Goal: Task Accomplishment & Management: Use online tool/utility

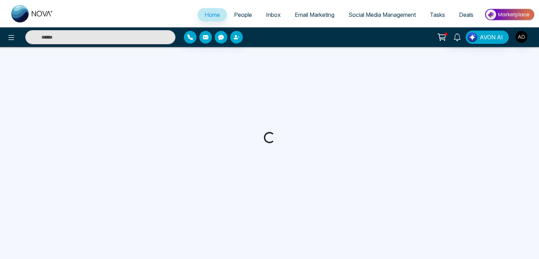
select select "*"
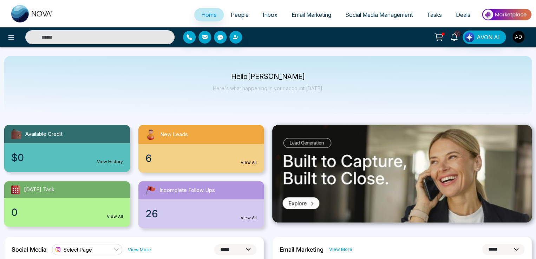
click at [232, 12] on span "People" at bounding box center [240, 14] width 18 height 7
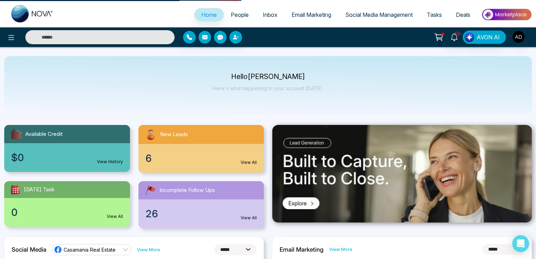
click at [235, 16] on span "People" at bounding box center [240, 14] width 18 height 7
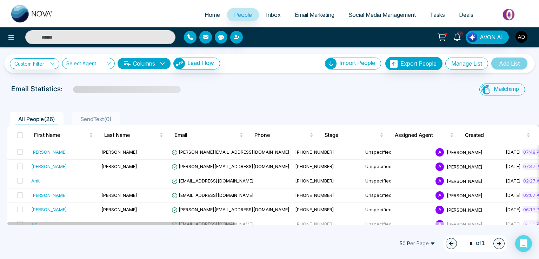
click at [442, 34] on icon at bounding box center [442, 37] width 10 height 10
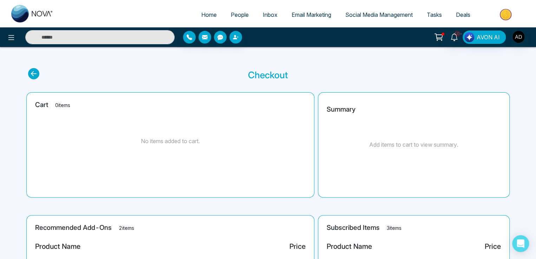
click at [104, 23] on ul "Home People Inbox Email Marketing Social Media Management Tasks Deals" at bounding box center [295, 15] width 471 height 19
click at [231, 11] on link "People" at bounding box center [240, 14] width 32 height 13
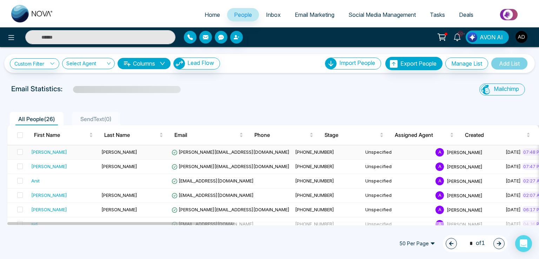
click at [186, 152] on span "[PERSON_NAME][EMAIL_ADDRESS][DOMAIN_NAME]" at bounding box center [231, 152] width 118 height 6
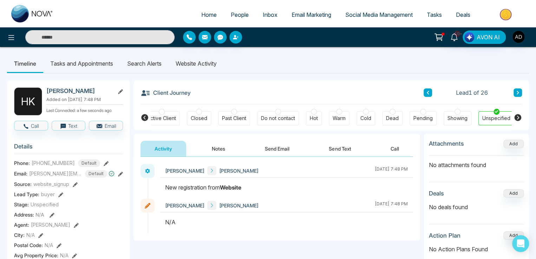
click at [149, 69] on li "Search Alerts" at bounding box center [144, 63] width 48 height 19
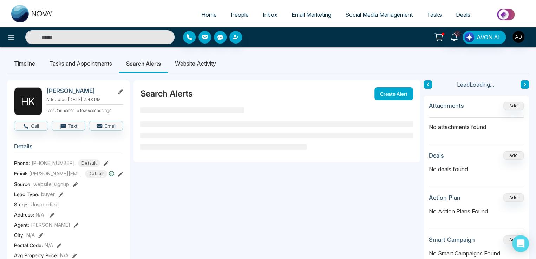
click at [211, 59] on li "Website Activity" at bounding box center [195, 63] width 55 height 19
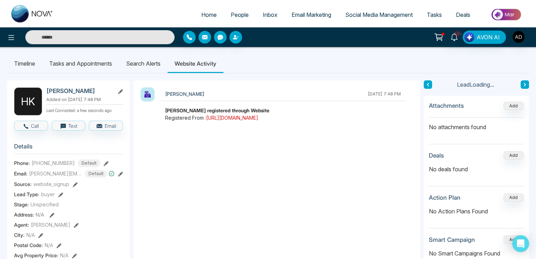
click at [235, 119] on link "[URL][DOMAIN_NAME]" at bounding box center [232, 118] width 52 height 6
click at [242, 11] on span "People" at bounding box center [240, 14] width 18 height 7
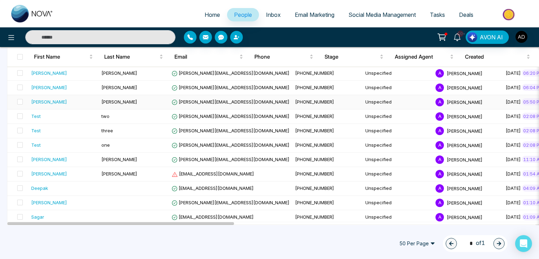
scroll to position [296, 0]
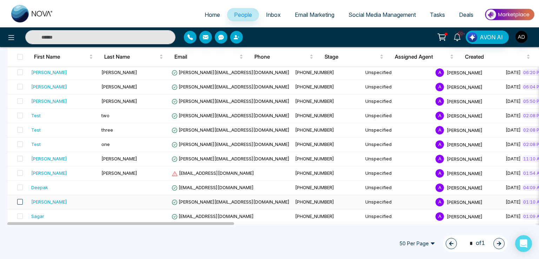
click at [18, 202] on span at bounding box center [20, 202] width 6 height 6
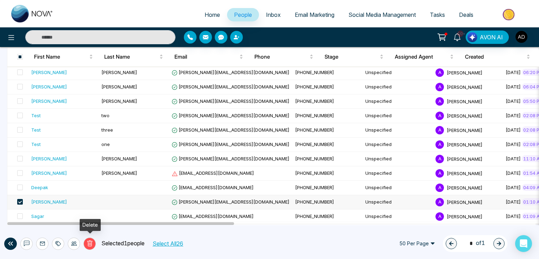
click at [92, 244] on icon at bounding box center [90, 244] width 6 height 6
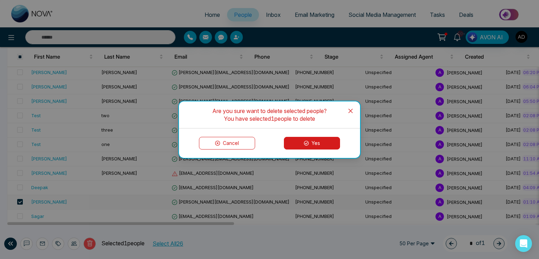
click at [314, 144] on button "Yes" at bounding box center [312, 143] width 56 height 13
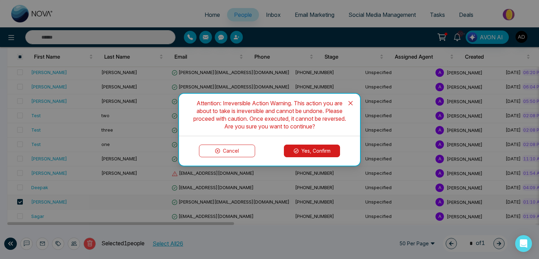
click at [309, 156] on button "Yes, Confirm" at bounding box center [312, 151] width 56 height 13
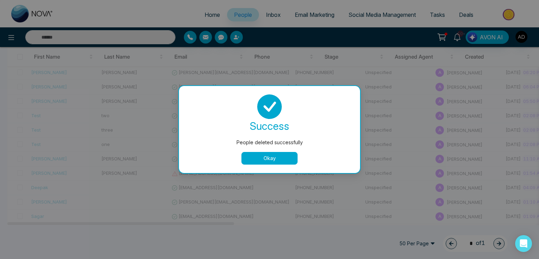
click at [268, 158] on button "Okay" at bounding box center [270, 158] width 56 height 13
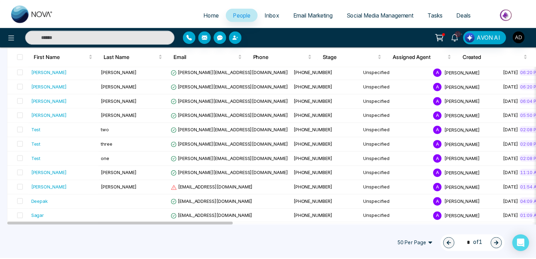
scroll to position [35, 0]
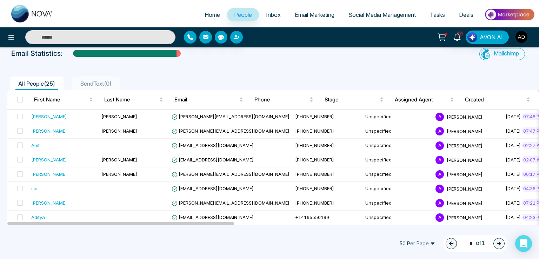
click at [523, 36] on img "button" at bounding box center [522, 37] width 12 height 12
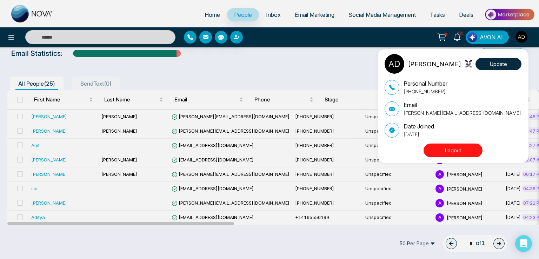
click at [231, 13] on div "[PERSON_NAME] Update Personal Number [PHONE_NUMBER] Email [PERSON_NAME][EMAIL_A…" at bounding box center [269, 129] width 539 height 259
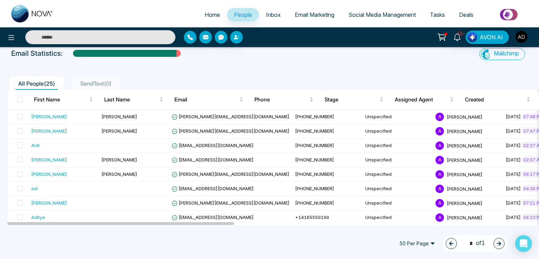
click at [227, 17] on link "People" at bounding box center [243, 14] width 32 height 13
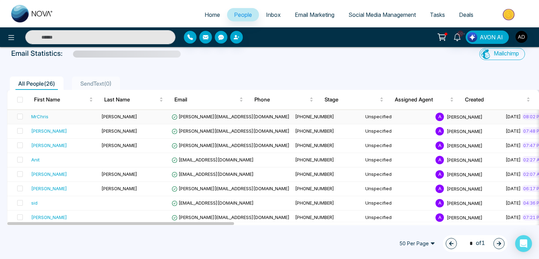
click at [195, 114] on span "[PERSON_NAME][EMAIL_ADDRESS][DOMAIN_NAME]" at bounding box center [231, 117] width 118 height 6
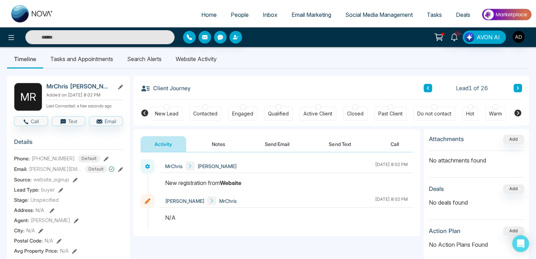
scroll to position [35, 0]
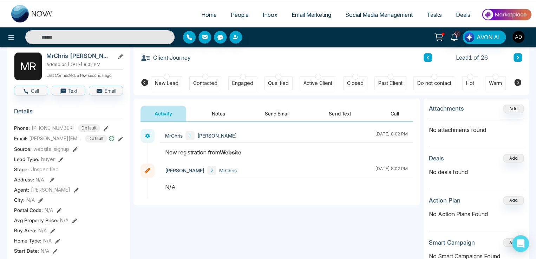
drag, startPoint x: 163, startPoint y: 190, endPoint x: 179, endPoint y: 186, distance: 16.8
click at [180, 189] on div at bounding box center [286, 190] width 253 height 15
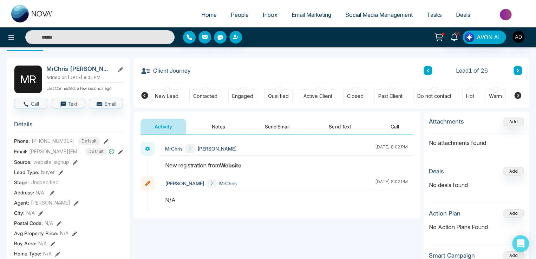
scroll to position [0, 0]
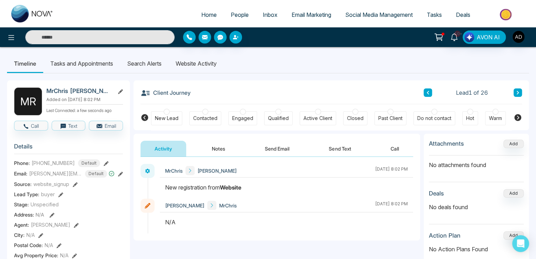
click at [189, 64] on li "Website Activity" at bounding box center [196, 63] width 55 height 19
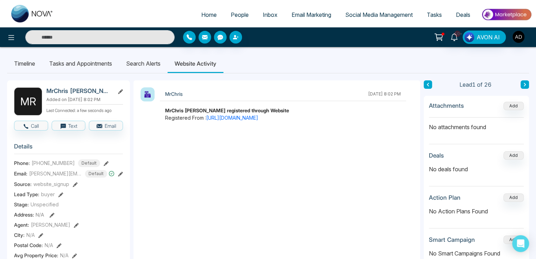
click at [150, 65] on li "Search Alerts" at bounding box center [143, 63] width 48 height 19
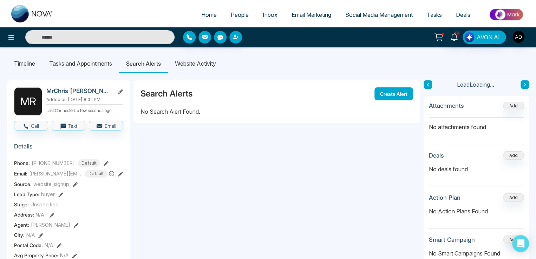
click at [402, 98] on button "Create Alert" at bounding box center [393, 93] width 39 height 13
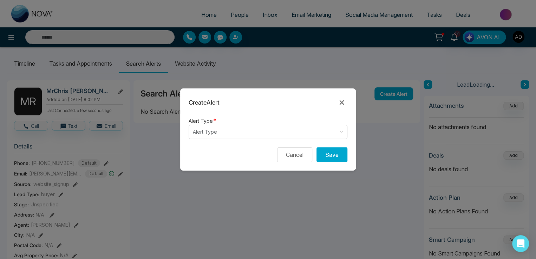
click at [217, 139] on form "Alert Type * Alert Type Cancel Save" at bounding box center [268, 144] width 176 height 54
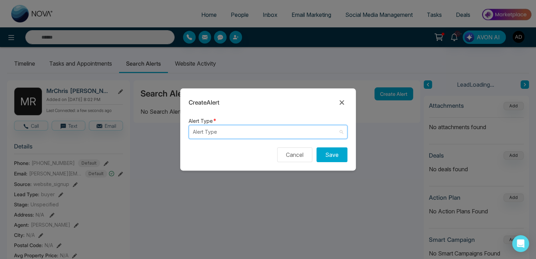
click at [206, 128] on input "search" at bounding box center [265, 131] width 145 height 13
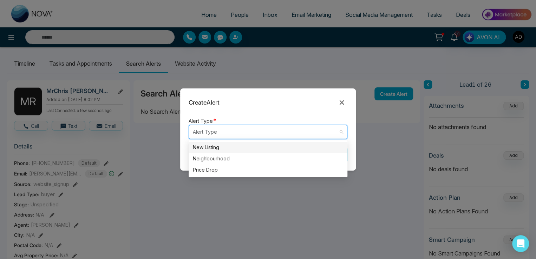
click at [208, 145] on div "New Listing" at bounding box center [268, 148] width 150 height 8
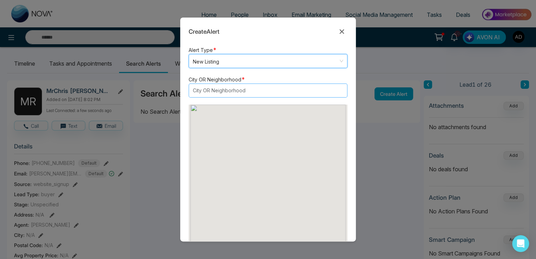
click at [219, 91] on div at bounding box center [265, 90] width 148 height 8
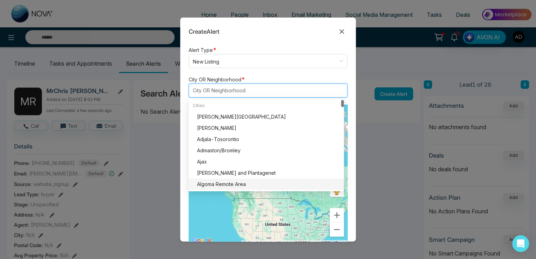
click at [209, 185] on div "Algoma Remote Area" at bounding box center [268, 184] width 143 height 8
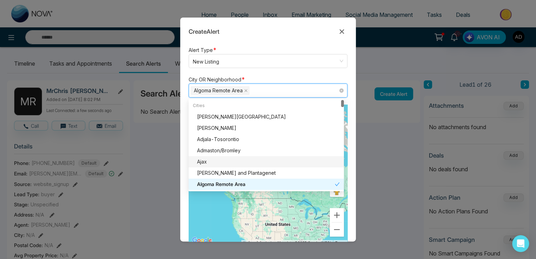
click at [206, 163] on div "Ajax" at bounding box center [268, 162] width 143 height 8
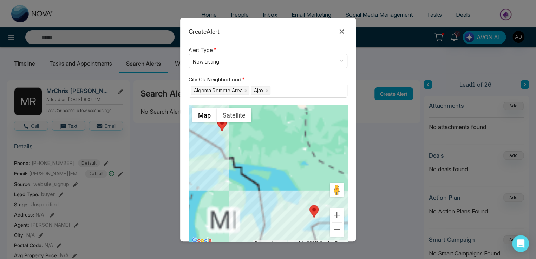
click at [210, 203] on div at bounding box center [268, 175] width 159 height 140
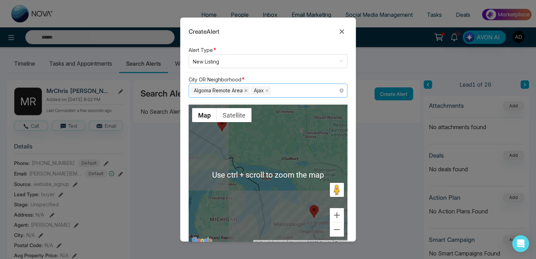
click at [245, 90] on icon "close" at bounding box center [246, 91] width 4 height 4
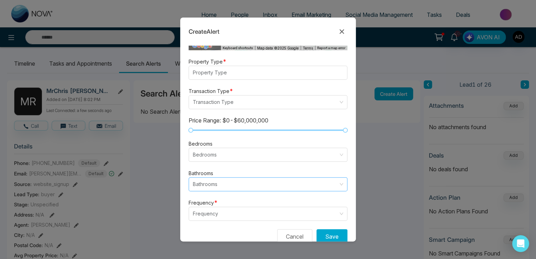
scroll to position [211, 0]
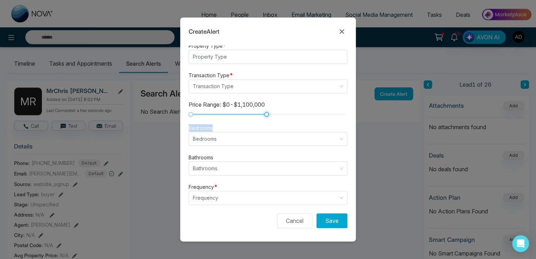
drag, startPoint x: 339, startPoint y: 115, endPoint x: 262, endPoint y: 118, distance: 77.0
click at [262, 118] on form "Alert Type * New Listing listing neighbourhood New Listing Neighbourhood Price …" at bounding box center [268, 144] width 176 height 196
click at [214, 142] on input "search" at bounding box center [265, 138] width 145 height 13
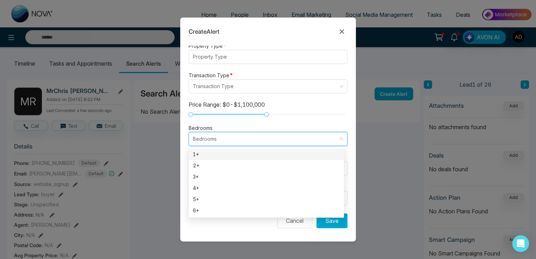
click at [211, 156] on div "1+" at bounding box center [266, 155] width 147 height 8
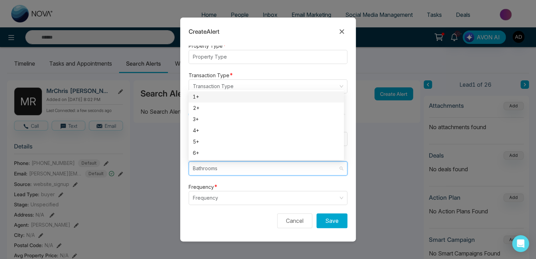
click at [213, 173] on input "search" at bounding box center [265, 168] width 145 height 13
click at [204, 95] on div "1+" at bounding box center [266, 97] width 147 height 8
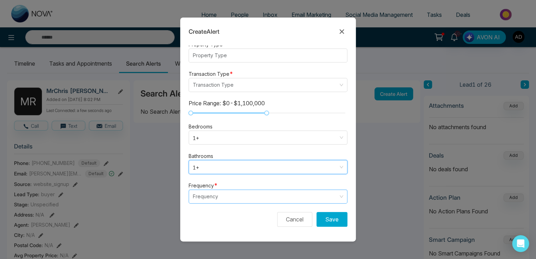
scroll to position [35, 0]
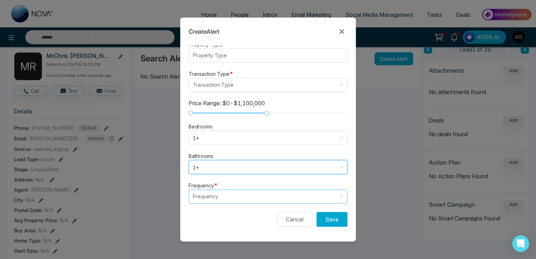
click at [204, 196] on input "search" at bounding box center [265, 196] width 145 height 13
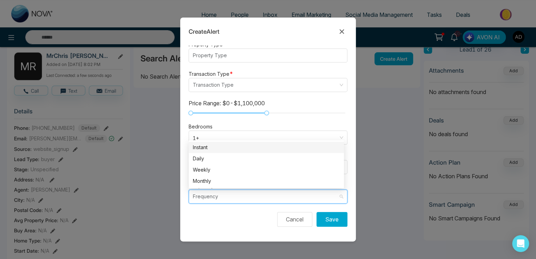
click at [208, 146] on div "Instant" at bounding box center [266, 148] width 147 height 8
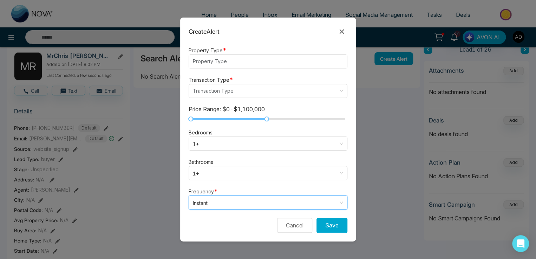
scroll to position [211, 0]
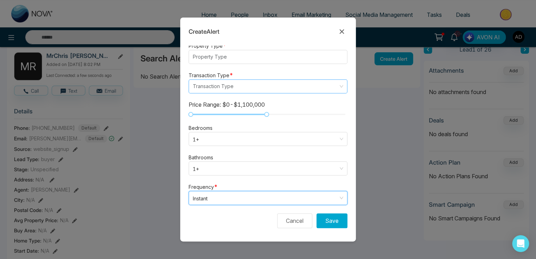
click at [216, 90] on input "search" at bounding box center [265, 86] width 145 height 13
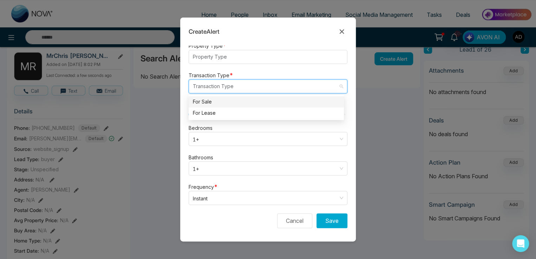
click at [208, 99] on div "For Sale" at bounding box center [266, 102] width 147 height 8
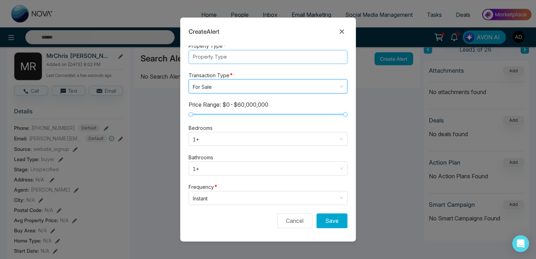
click at [207, 58] on div at bounding box center [265, 57] width 148 height 8
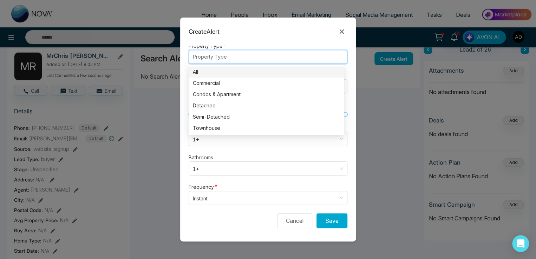
click at [207, 73] on div "All" at bounding box center [266, 72] width 147 height 8
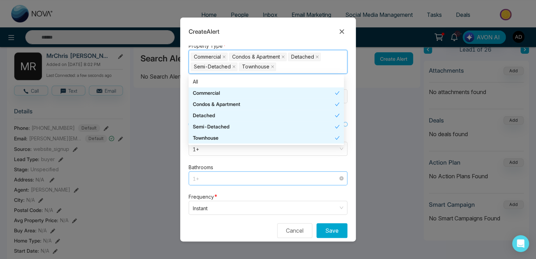
click at [247, 172] on input "search" at bounding box center [265, 178] width 145 height 13
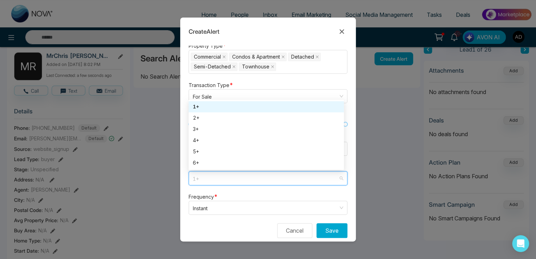
click at [235, 197] on div "Frequency * Instant instant daily Instant Daily Weekly Monthly" at bounding box center [268, 203] width 159 height 22
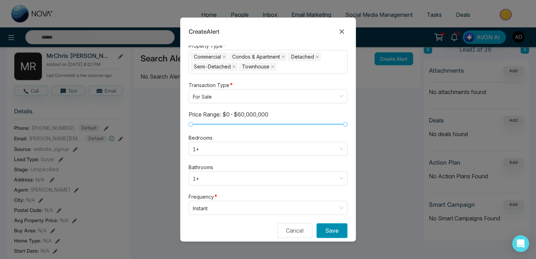
click at [326, 229] on button "Save" at bounding box center [331, 230] width 31 height 15
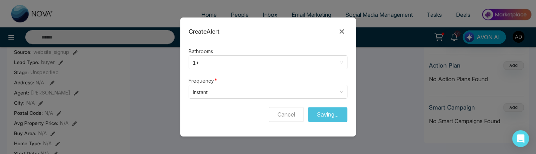
scroll to position [176, 0]
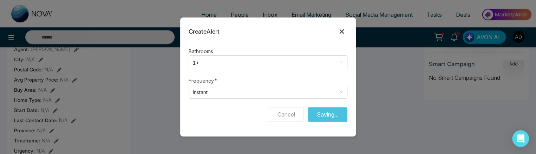
click at [337, 28] on icon at bounding box center [341, 31] width 8 height 8
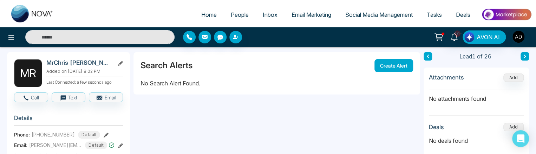
scroll to position [0, 0]
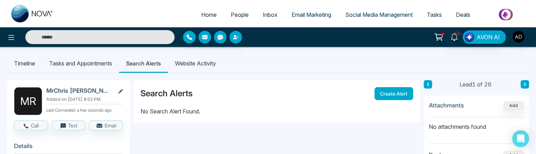
click at [377, 90] on button "Create Alert" at bounding box center [393, 93] width 39 height 13
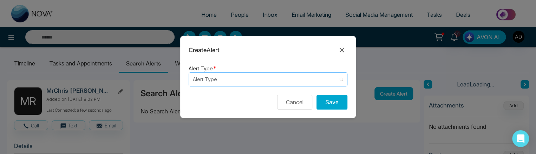
click at [206, 81] on input "search" at bounding box center [265, 79] width 145 height 13
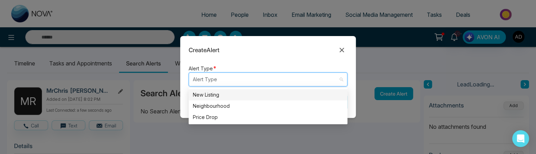
click at [207, 98] on div "New Listing" at bounding box center [268, 95] width 150 height 8
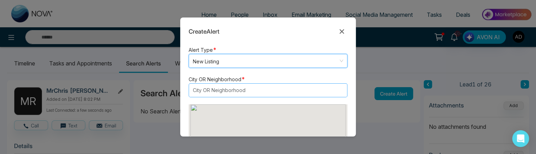
click at [219, 89] on div at bounding box center [265, 90] width 148 height 8
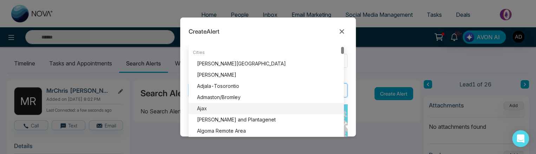
click at [211, 106] on div "Ajax" at bounding box center [268, 109] width 143 height 8
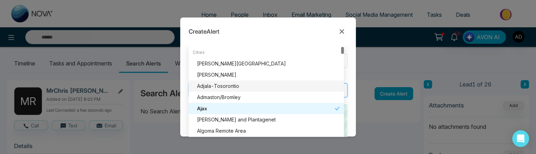
scroll to position [35, 0]
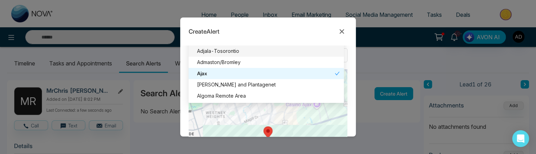
click at [166, 86] on div "Create Alert Alert Type * New Listing listing neighbourhood New Listing Neighbo…" at bounding box center [268, 77] width 536 height 154
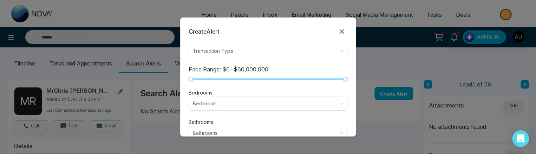
scroll to position [211, 0]
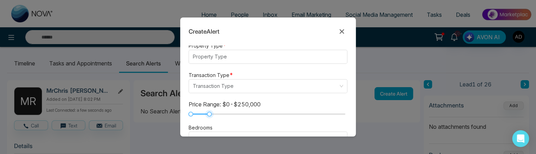
drag, startPoint x: 341, startPoint y: 111, endPoint x: 209, endPoint y: 115, distance: 132.1
click at [209, 115] on div at bounding box center [209, 114] width 5 height 5
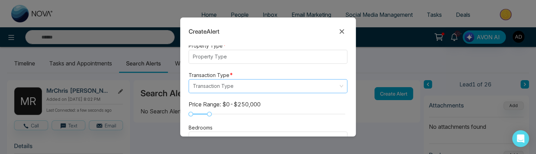
click at [212, 82] on input "search" at bounding box center [265, 86] width 145 height 13
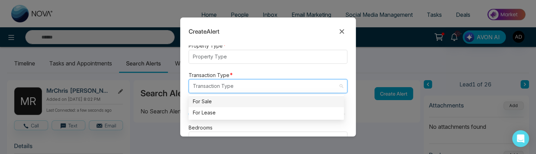
click at [211, 98] on div "For Sale" at bounding box center [266, 102] width 147 height 8
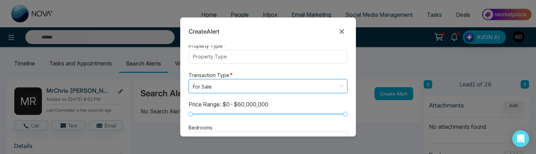
click at [218, 64] on form "Alert Type * New Listing listing neighbourhood New Listing Neighbourhood Price …" at bounding box center [268, 91] width 176 height 91
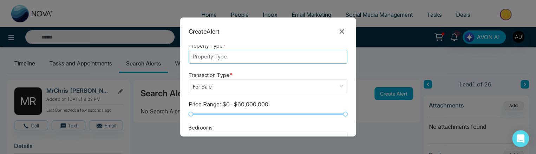
click at [218, 58] on div at bounding box center [265, 57] width 148 height 8
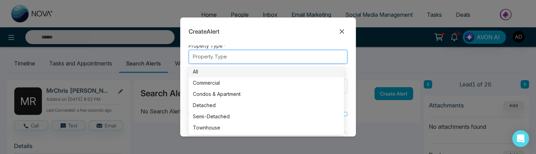
drag, startPoint x: 213, startPoint y: 78, endPoint x: 213, endPoint y: 73, distance: 4.6
click at [213, 75] on div "All Commercial Condos & Apartment Detached Semi-Detached Townhouse" at bounding box center [266, 99] width 155 height 67
click at [213, 73] on div "All" at bounding box center [266, 72] width 147 height 8
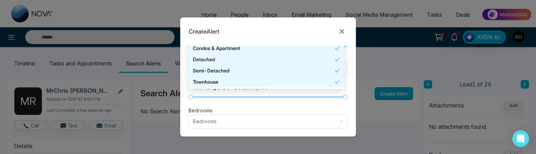
scroll to position [281, 0]
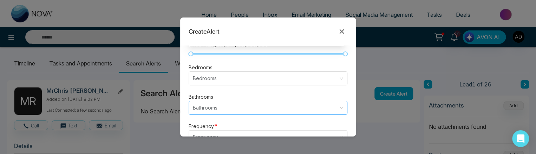
click at [213, 104] on input "search" at bounding box center [265, 107] width 145 height 13
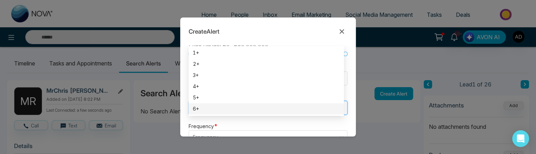
click at [208, 111] on div "6+" at bounding box center [266, 109] width 147 height 8
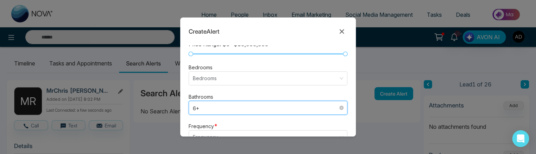
click at [208, 106] on span "6+" at bounding box center [268, 108] width 150 height 9
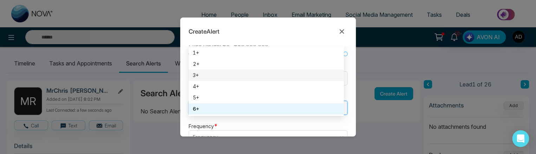
click at [208, 79] on div "3+" at bounding box center [266, 75] width 155 height 11
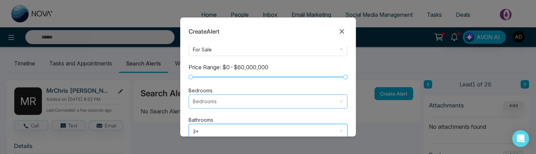
scroll to position [246, 0]
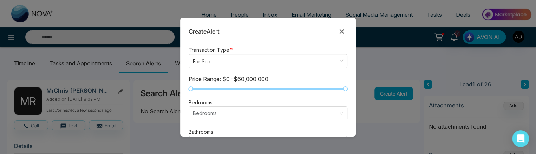
click at [208, 104] on label "Bedrooms" at bounding box center [201, 102] width 24 height 7
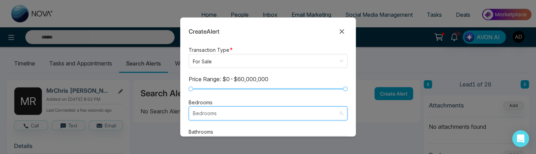
click at [206, 113] on input "search" at bounding box center [265, 113] width 145 height 13
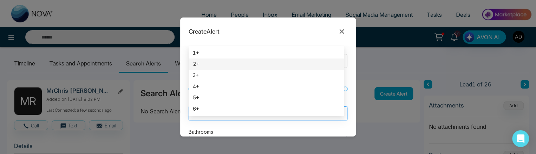
click at [219, 59] on div "2+" at bounding box center [266, 64] width 155 height 11
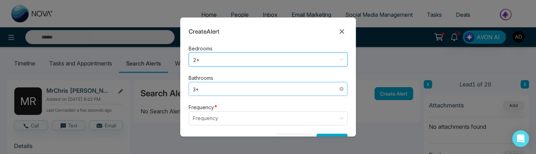
scroll to position [316, 0]
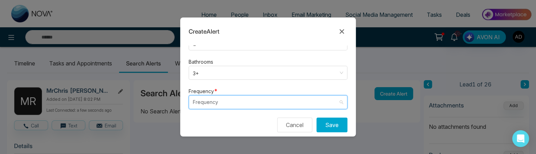
click at [210, 101] on input "search" at bounding box center [265, 102] width 145 height 13
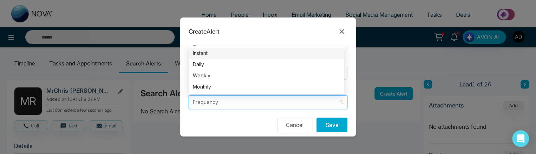
click at [209, 53] on div "Instant" at bounding box center [266, 54] width 147 height 8
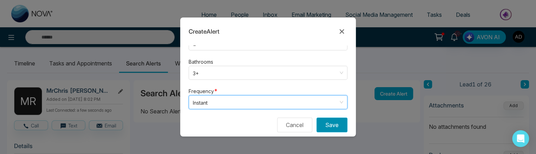
click at [327, 128] on button "Save" at bounding box center [331, 125] width 31 height 15
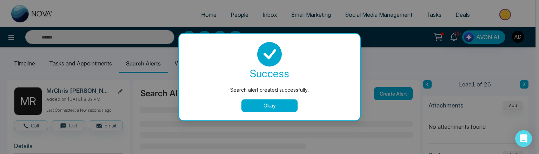
click at [282, 99] on div "success Search alert created successfully. Okay" at bounding box center [270, 77] width 164 height 70
click at [277, 103] on button "Okay" at bounding box center [270, 106] width 56 height 13
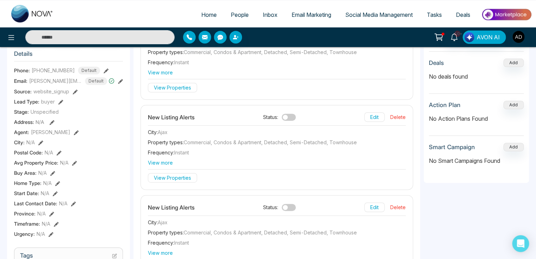
scroll to position [105, 0]
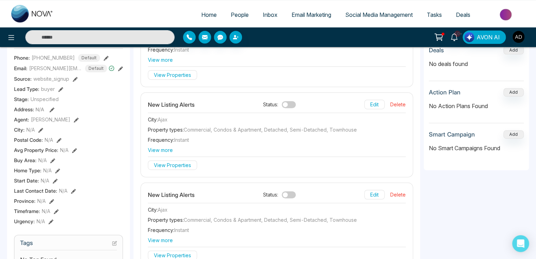
click at [400, 193] on button "Delete" at bounding box center [397, 194] width 15 height 9
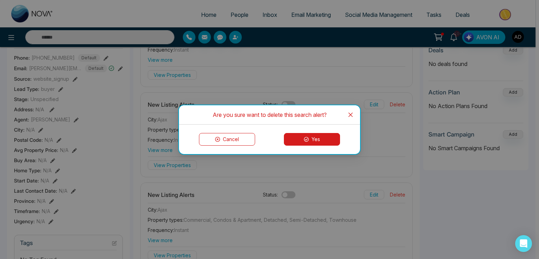
click at [321, 133] on button "Yes" at bounding box center [312, 139] width 56 height 13
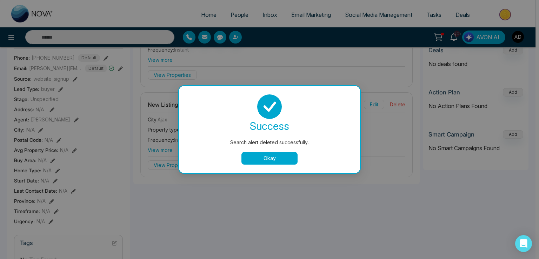
click at [258, 164] on button "Okay" at bounding box center [270, 158] width 56 height 13
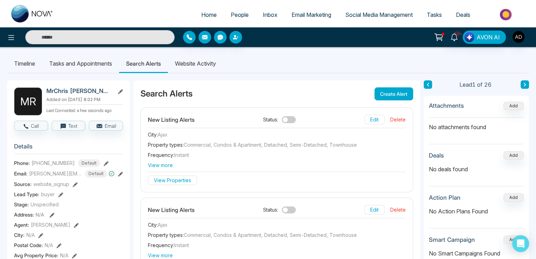
scroll to position [0, 0]
click at [186, 60] on li "Website Activity" at bounding box center [195, 63] width 55 height 19
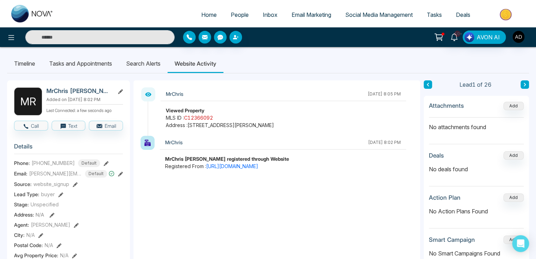
click at [206, 118] on link "C12366092" at bounding box center [198, 118] width 29 height 6
click at [159, 64] on li "Search Alerts" at bounding box center [143, 63] width 48 height 19
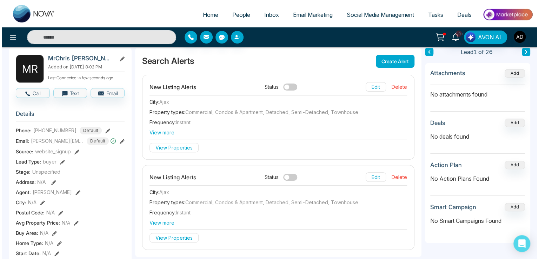
scroll to position [70, 0]
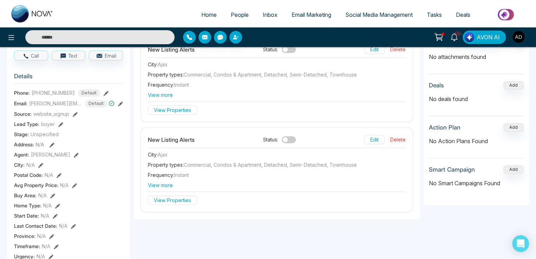
drag, startPoint x: 178, startPoint y: 204, endPoint x: 199, endPoint y: 226, distance: 30.5
click at [199, 226] on div "Search Alerts Create Alert New Listing Alerts Status: Edit Delete City : Ajax P…" at bounding box center [276, 254] width 287 height 488
click at [179, 200] on button "View Properties" at bounding box center [172, 200] width 49 height 9
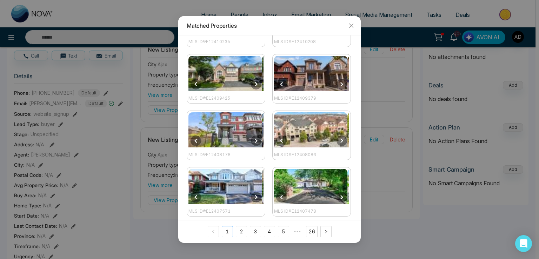
scroll to position [107, 0]
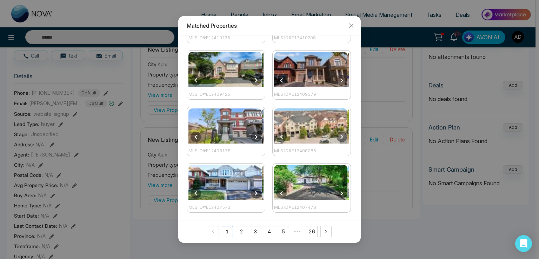
click at [224, 176] on img at bounding box center [225, 182] width 73 height 35
click at [255, 191] on icon "Next" at bounding box center [256, 193] width 5 height 5
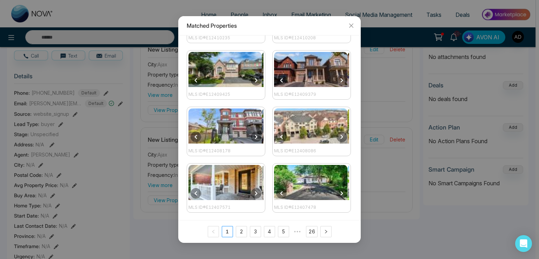
click at [255, 191] on icon "Next" at bounding box center [256, 193] width 5 height 5
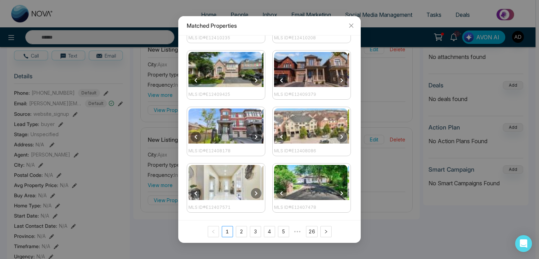
click at [255, 191] on icon "Next" at bounding box center [256, 193] width 5 height 5
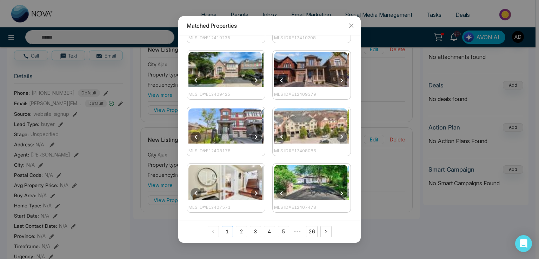
click at [255, 191] on icon "Next" at bounding box center [256, 193] width 5 height 5
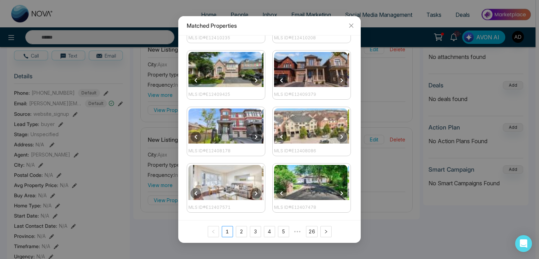
click at [255, 191] on icon "Next" at bounding box center [256, 193] width 5 height 5
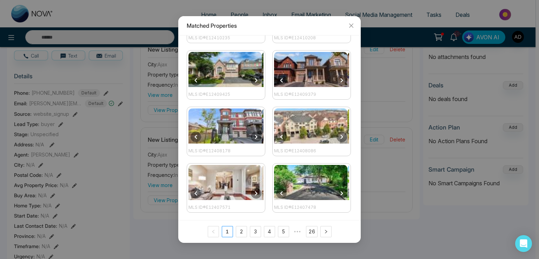
click at [255, 191] on icon "Next" at bounding box center [256, 193] width 5 height 5
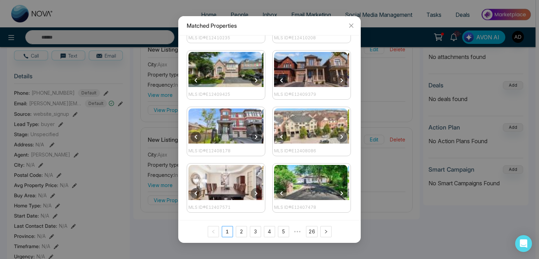
click at [255, 191] on icon "Next" at bounding box center [256, 193] width 5 height 5
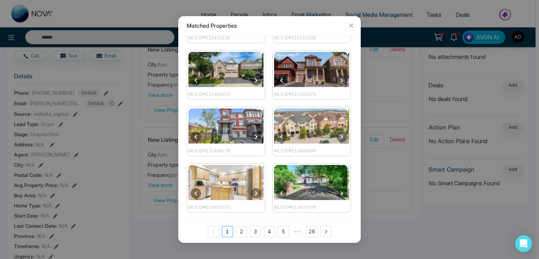
click at [255, 191] on icon "Next" at bounding box center [256, 193] width 5 height 5
click at [350, 25] on icon "close" at bounding box center [352, 26] width 6 height 6
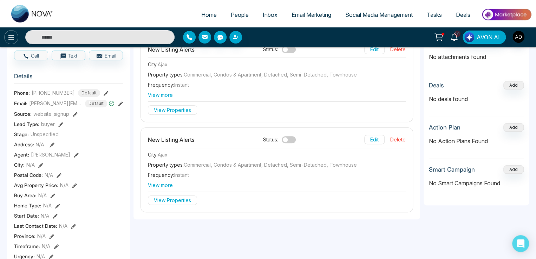
click at [9, 34] on icon at bounding box center [11, 37] width 8 height 8
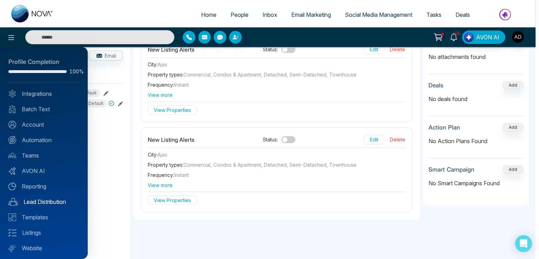
click at [33, 200] on link "Lead Distribution" at bounding box center [43, 202] width 71 height 8
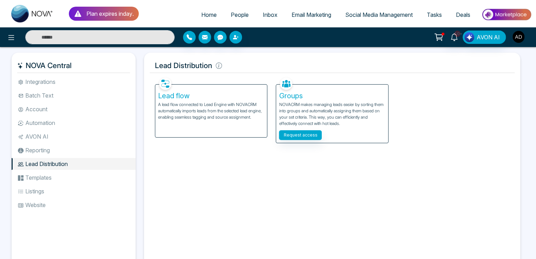
click at [515, 39] on img "button" at bounding box center [518, 37] width 12 height 12
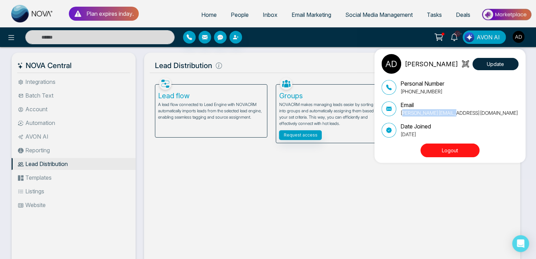
drag, startPoint x: 403, startPoint y: 115, endPoint x: 460, endPoint y: 115, distance: 56.2
click at [460, 115] on div "Email adnan@mmnovatech.com" at bounding box center [449, 109] width 137 height 16
click at [303, 61] on div "Adnan Update Personal Number +919616174444 Email adnan@mmnovatech.com Date Join…" at bounding box center [268, 129] width 536 height 259
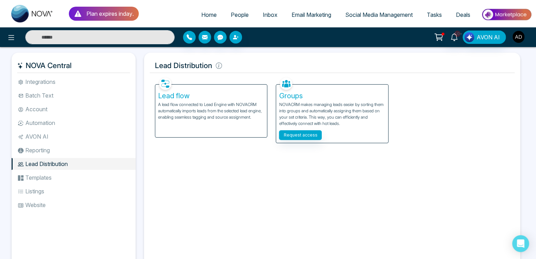
click at [518, 37] on img "button" at bounding box center [518, 37] width 12 height 12
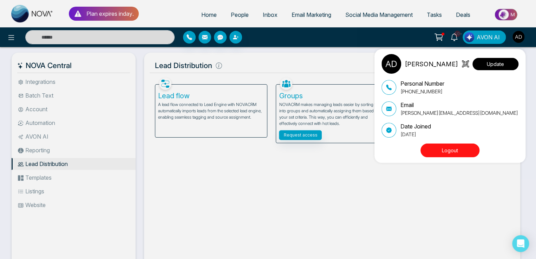
click at [492, 67] on button "Update" at bounding box center [495, 64] width 46 height 12
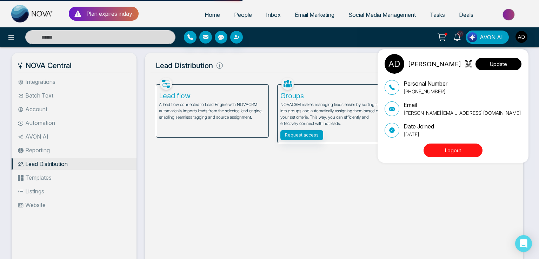
select select "***"
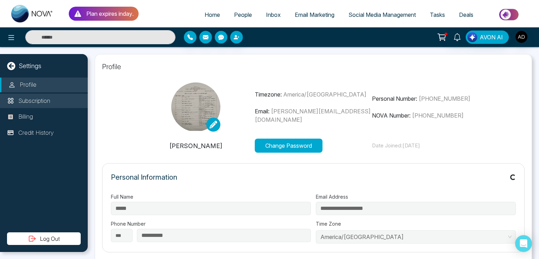
click at [24, 100] on p "Subscription" at bounding box center [34, 101] width 32 height 9
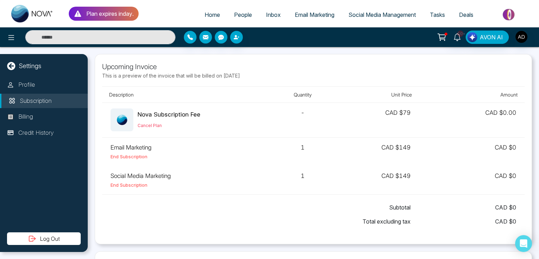
drag, startPoint x: 118, startPoint y: 78, endPoint x: 275, endPoint y: 78, distance: 156.6
click at [275, 78] on p "This is a preview of the invoice that will be billed on October 06, 2025" at bounding box center [313, 75] width 423 height 7
click at [41, 118] on li "Billing" at bounding box center [44, 117] width 88 height 15
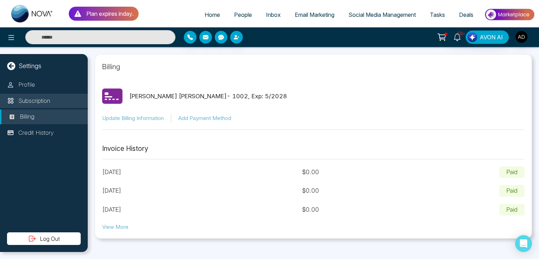
click at [41, 102] on p "Subscription" at bounding box center [34, 101] width 32 height 9
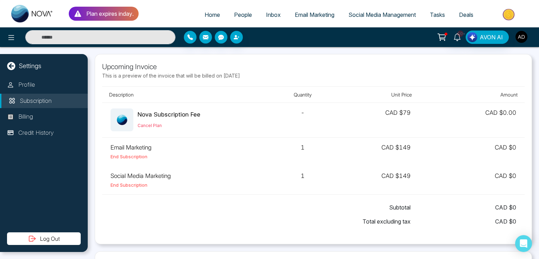
click at [524, 38] on img "button" at bounding box center [522, 37] width 12 height 12
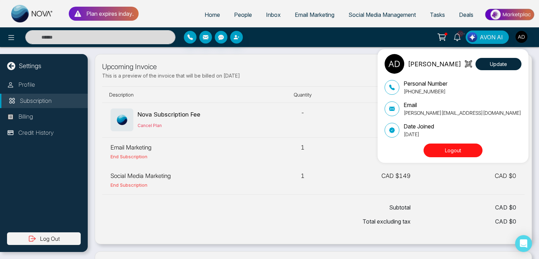
click at [205, 215] on div "[PERSON_NAME] Update Personal Number [PHONE_NUMBER] Email [PERSON_NAME][EMAIL_A…" at bounding box center [269, 129] width 539 height 259
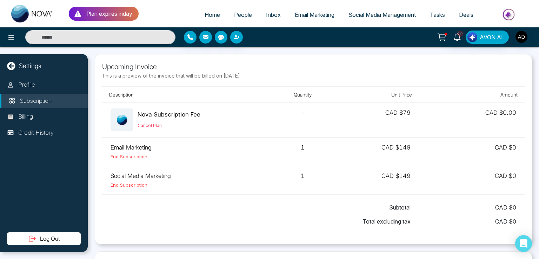
click at [235, 12] on span "People" at bounding box center [243, 14] width 18 height 7
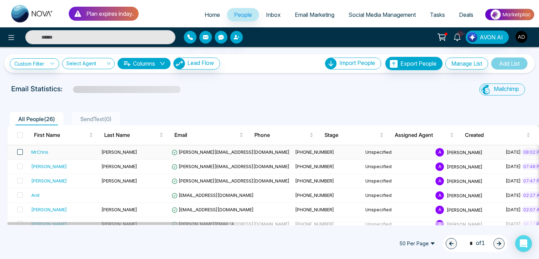
click at [17, 150] on span at bounding box center [20, 152] width 6 height 6
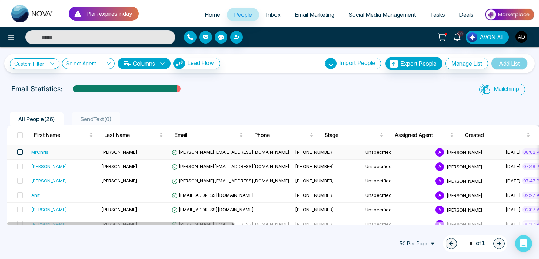
click at [21, 150] on span at bounding box center [20, 152] width 6 height 6
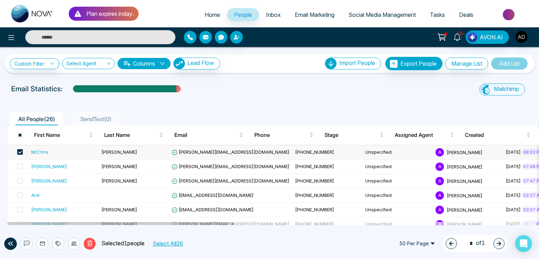
click at [204, 23] on ul "Home People Inbox Email Marketing Social Media Management Tasks Deals" at bounding box center [337, 15] width 396 height 19
click at [205, 16] on span "Home" at bounding box center [212, 14] width 15 height 7
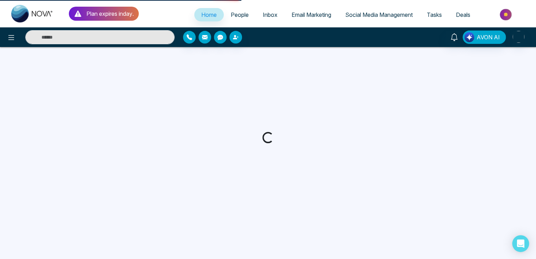
select select "*"
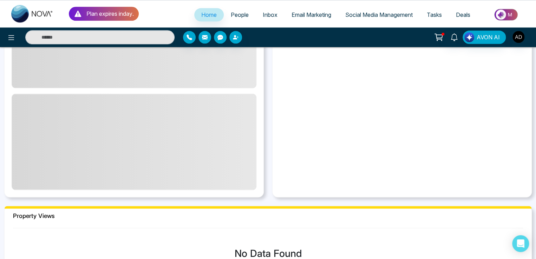
scroll to position [456, 0]
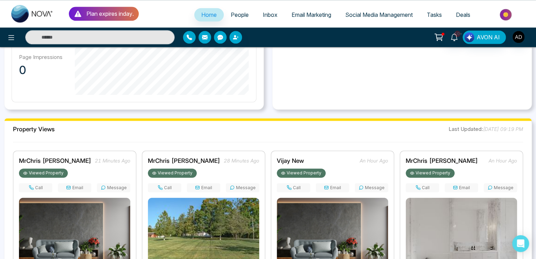
click at [36, 183] on button "Call" at bounding box center [35, 187] width 33 height 9
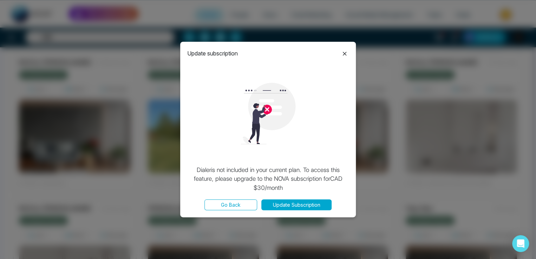
scroll to position [462, 0]
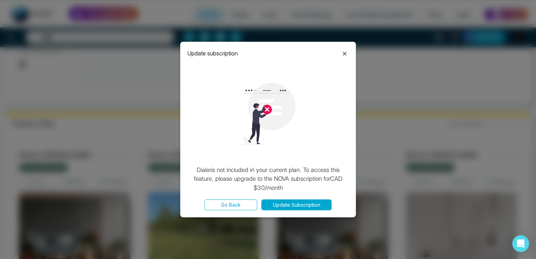
click at [228, 205] on button "Go Back" at bounding box center [230, 204] width 53 height 11
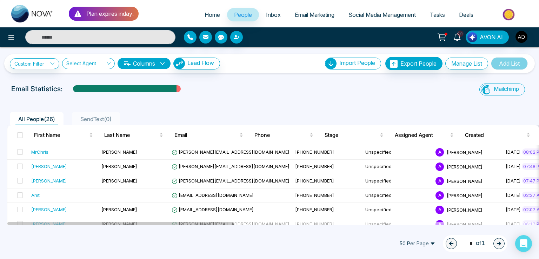
click at [205, 13] on span "Home" at bounding box center [212, 14] width 15 height 7
select select "*"
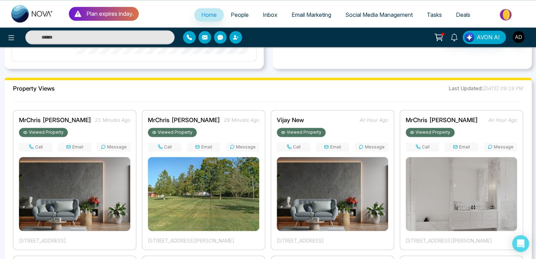
scroll to position [462, 0]
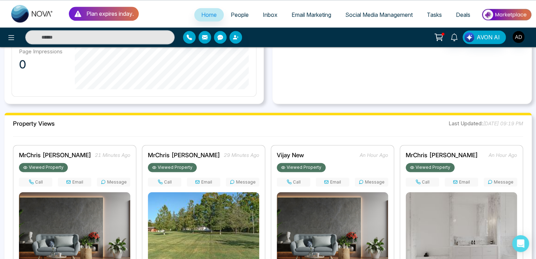
click at [31, 179] on icon at bounding box center [31, 181] width 5 height 5
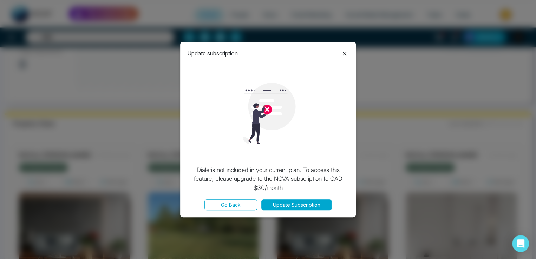
click at [225, 203] on button "Go Back" at bounding box center [230, 204] width 53 height 11
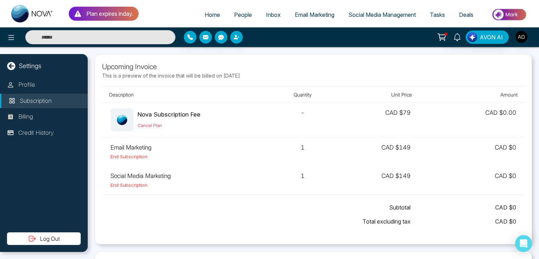
click at [199, 14] on link "Home" at bounding box center [212, 14] width 29 height 13
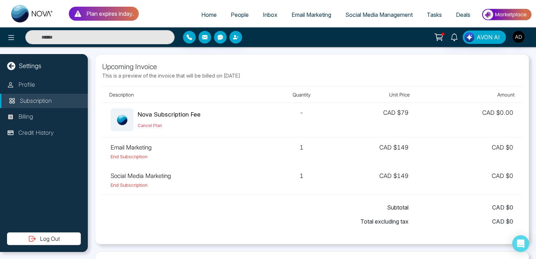
select select "*"
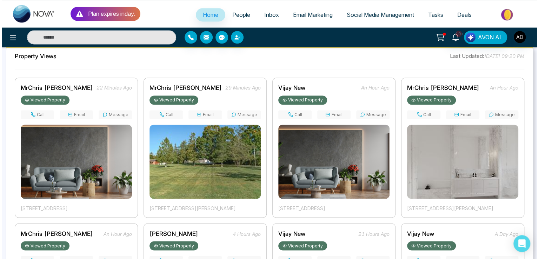
scroll to position [532, 0]
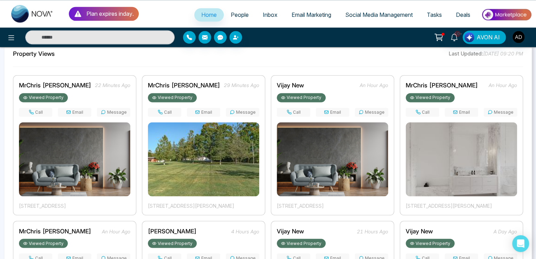
click at [77, 109] on button "Email" at bounding box center [74, 112] width 33 height 9
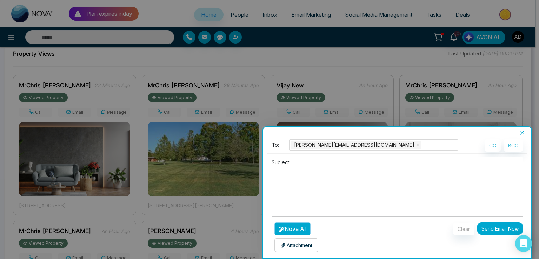
click at [295, 232] on button "Nova AI" at bounding box center [293, 228] width 36 height 13
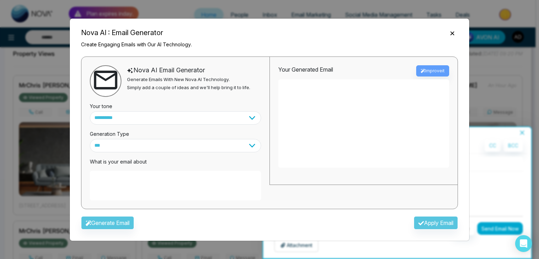
click at [97, 177] on textarea at bounding box center [175, 185] width 171 height 29
type textarea "*"
type textarea "**********"
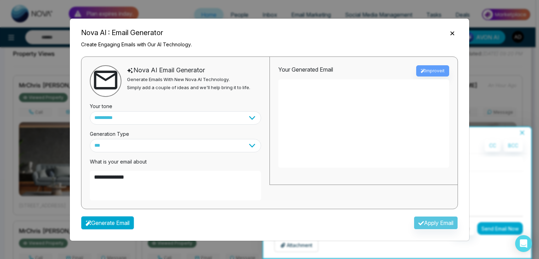
click at [108, 225] on button "Generate Email" at bounding box center [107, 222] width 53 height 13
type textarea "**********"
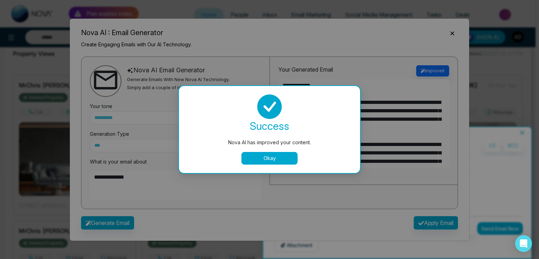
click at [274, 159] on button "Okay" at bounding box center [270, 158] width 56 height 13
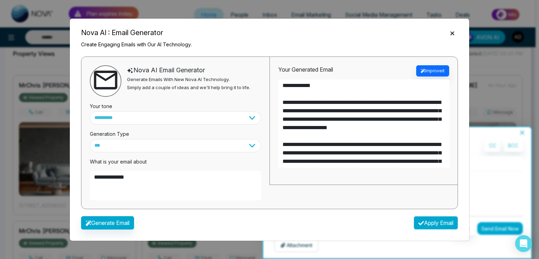
click at [424, 221] on button "Apply Email" at bounding box center [436, 222] width 44 height 13
type textarea "**********"
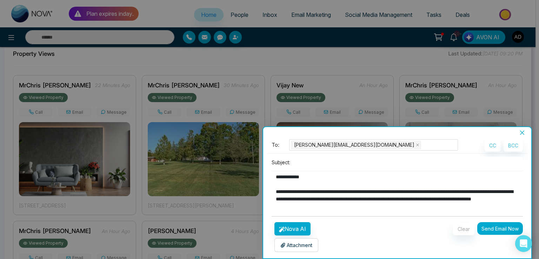
click at [310, 161] on input at bounding box center [408, 163] width 230 height 12
type input "**********"
click at [504, 230] on button "Send Email Now" at bounding box center [501, 228] width 46 height 13
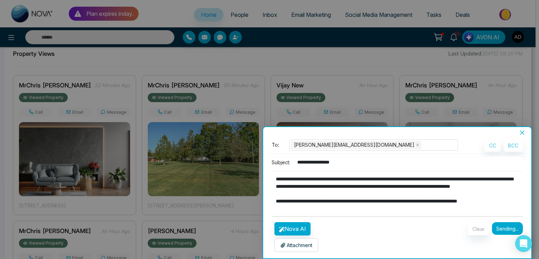
scroll to position [0, 0]
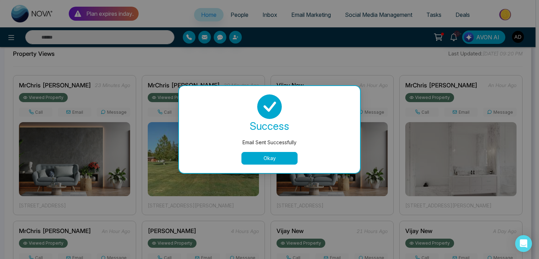
click at [264, 164] on button "Okay" at bounding box center [270, 158] width 56 height 13
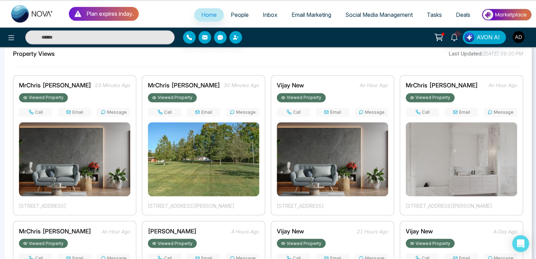
click at [114, 113] on button "Message" at bounding box center [113, 112] width 33 height 9
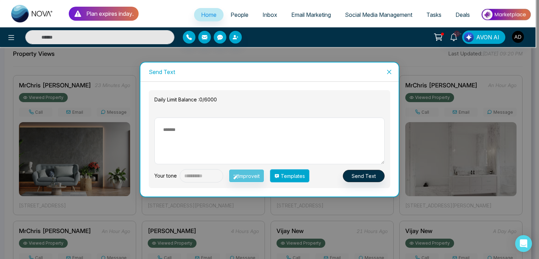
click at [296, 178] on button "Templates" at bounding box center [290, 175] width 40 height 13
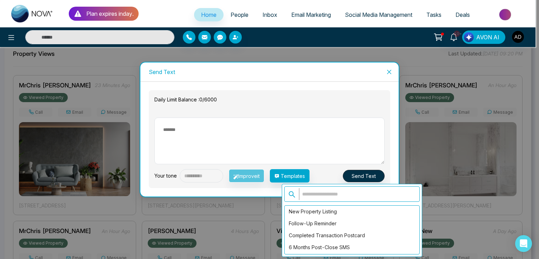
click at [310, 194] on input "text" at bounding box center [357, 194] width 117 height 12
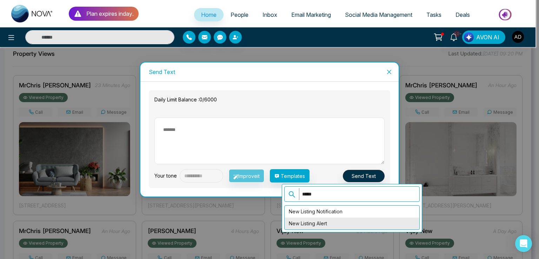
type input "*****"
click at [315, 221] on div "New Listing Alert" at bounding box center [352, 224] width 135 height 12
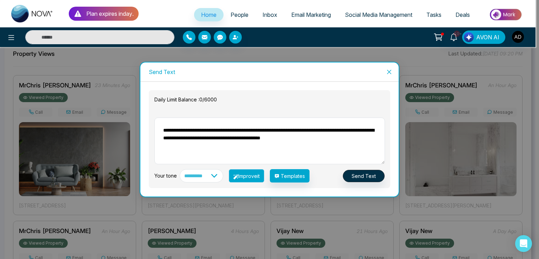
click at [262, 175] on button "Improve it" at bounding box center [246, 175] width 35 height 13
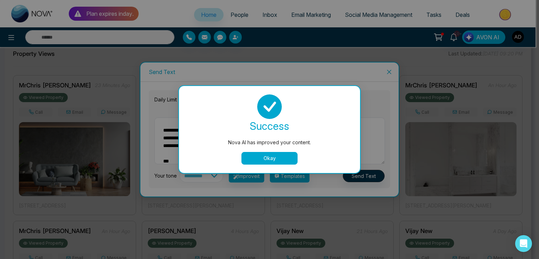
click at [266, 162] on button "Okay" at bounding box center [270, 158] width 56 height 13
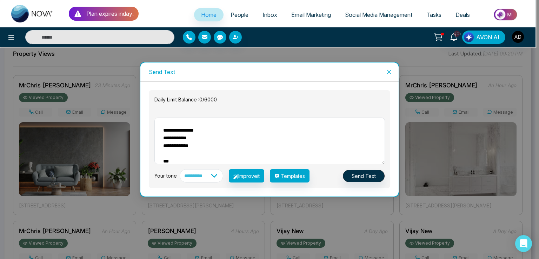
drag, startPoint x: 162, startPoint y: 138, endPoint x: 165, endPoint y: 100, distance: 37.7
click at [165, 100] on div "**********" at bounding box center [269, 139] width 239 height 87
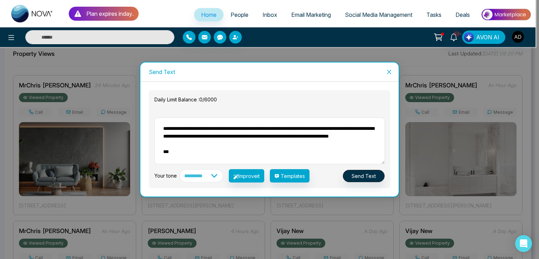
scroll to position [9, 0]
drag, startPoint x: 174, startPoint y: 150, endPoint x: 160, endPoint y: 141, distance: 16.9
click at [160, 141] on textarea "**********" at bounding box center [269, 141] width 231 height 47
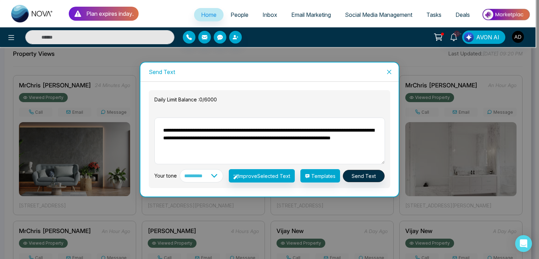
scroll to position [0, 0]
click at [234, 143] on textarea "**********" at bounding box center [269, 141] width 231 height 47
click at [212, 176] on select "**********" at bounding box center [202, 175] width 44 height 13
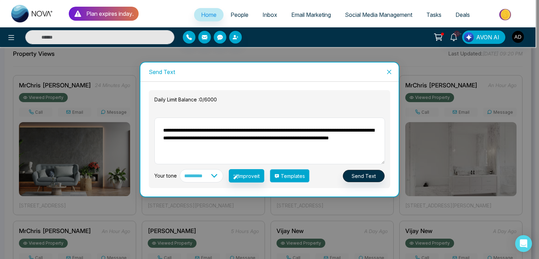
click at [297, 175] on button "Templates" at bounding box center [290, 175] width 40 height 13
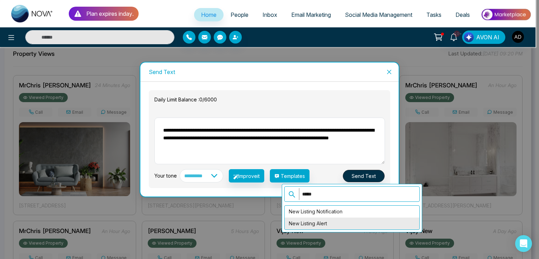
click at [309, 222] on div "New Listing Alert" at bounding box center [352, 224] width 135 height 12
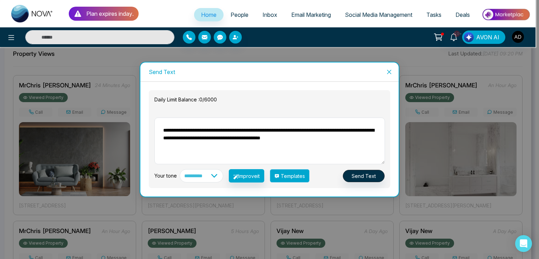
click at [300, 176] on button "Templates" at bounding box center [290, 175] width 40 height 13
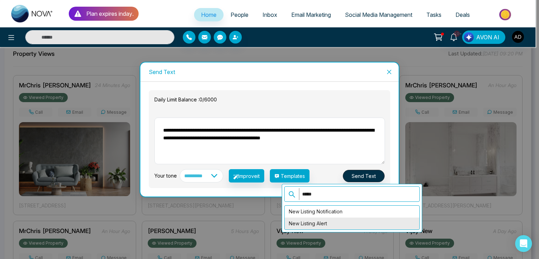
click at [304, 221] on div "New Listing Alert" at bounding box center [352, 224] width 135 height 12
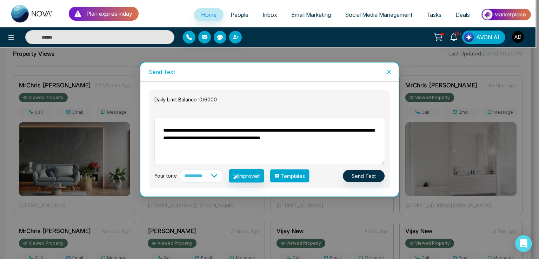
click at [297, 176] on button "Templates" at bounding box center [290, 175] width 40 height 13
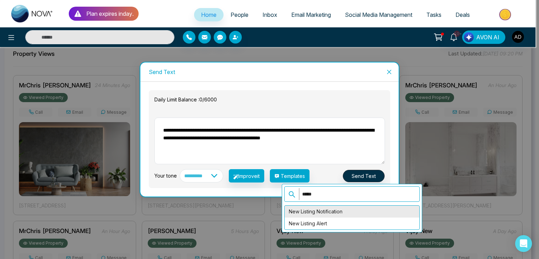
click at [300, 209] on div "New Listing Notification" at bounding box center [352, 212] width 135 height 12
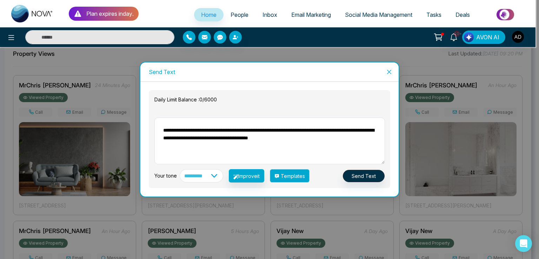
click at [298, 180] on button "Templates" at bounding box center [290, 175] width 40 height 13
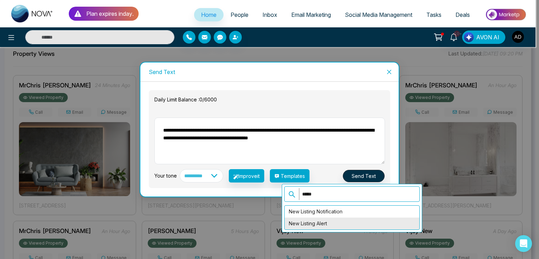
click at [302, 221] on div "New Listing Alert" at bounding box center [352, 224] width 135 height 12
type textarea "**********"
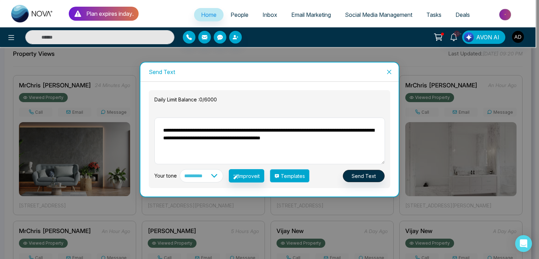
click at [298, 176] on button "Templates" at bounding box center [290, 175] width 40 height 13
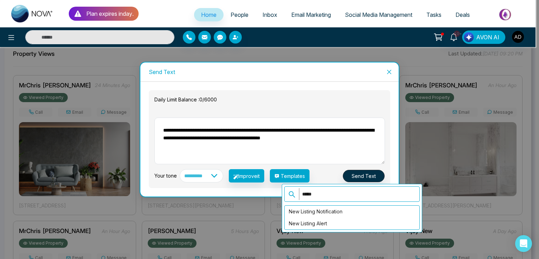
drag, startPoint x: 316, startPoint y: 195, endPoint x: 295, endPoint y: 191, distance: 20.6
click at [295, 191] on span "*****" at bounding box center [352, 193] width 136 height 15
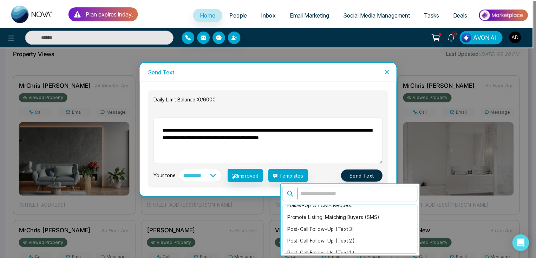
scroll to position [843, 0]
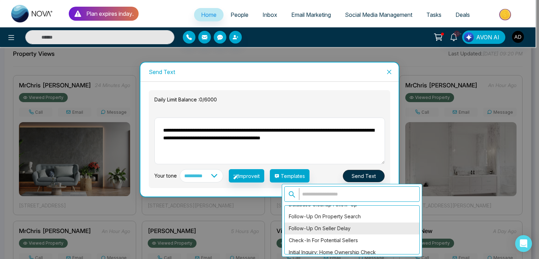
click at [321, 223] on div "Follow-Up on Seller Delay" at bounding box center [352, 229] width 135 height 12
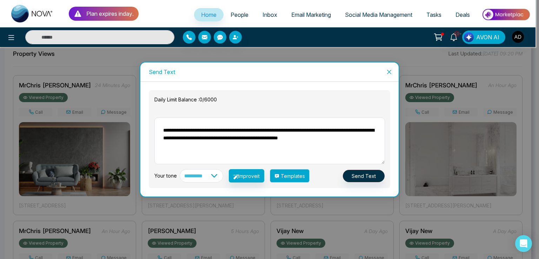
click at [298, 176] on button "Templates" at bounding box center [290, 175] width 40 height 13
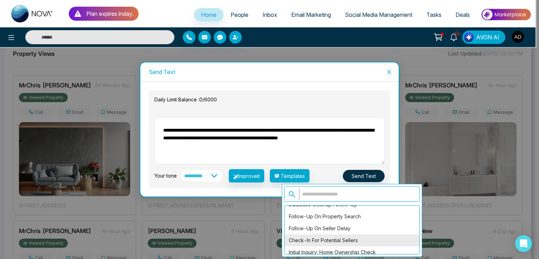
click at [322, 236] on div "Check-In for Potential Sellers" at bounding box center [352, 241] width 135 height 12
type textarea "**********"
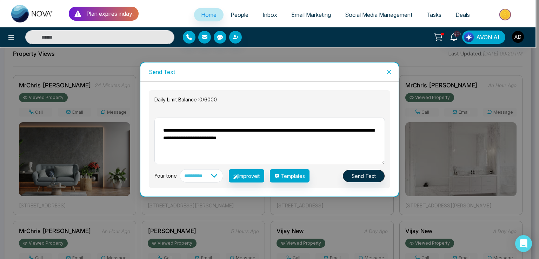
click at [390, 72] on icon "close" at bounding box center [390, 72] width 6 height 6
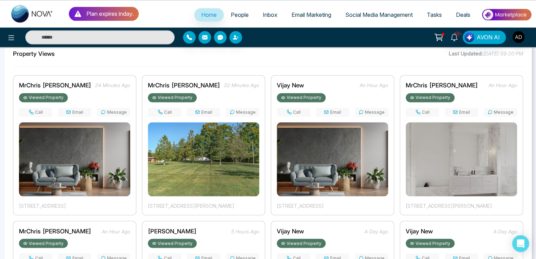
click at [56, 83] on span "MrChris [PERSON_NAME]" at bounding box center [55, 85] width 72 height 7
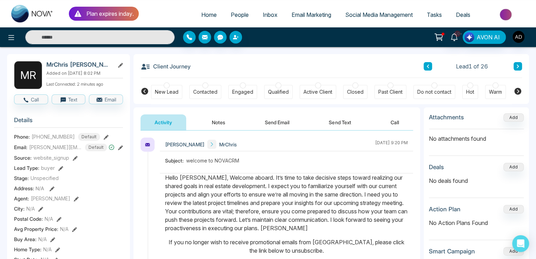
scroll to position [24, 0]
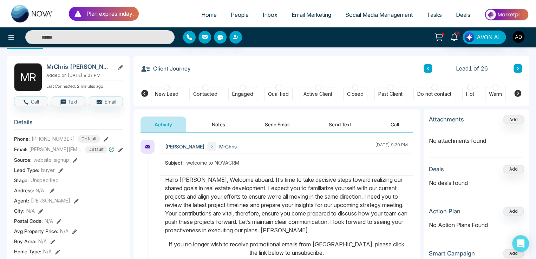
click at [223, 123] on button "Notes" at bounding box center [218, 125] width 41 height 16
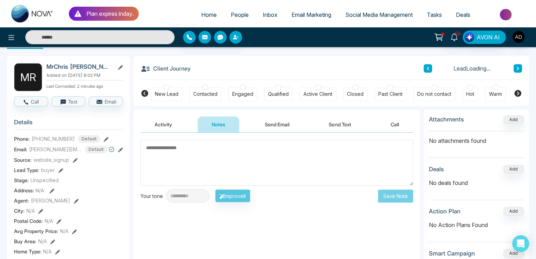
click at [167, 121] on button "Activity" at bounding box center [163, 125] width 46 height 16
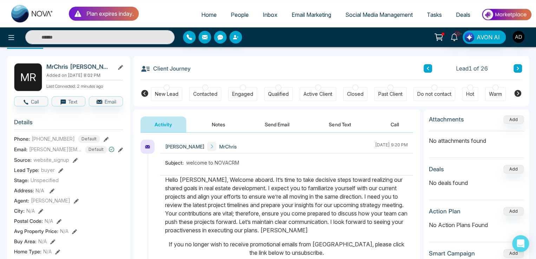
click at [265, 123] on button "Send Email" at bounding box center [277, 125] width 53 height 16
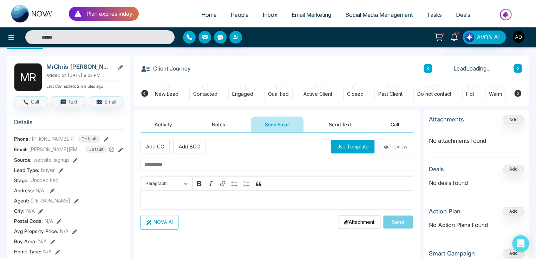
click at [217, 120] on button "Notes" at bounding box center [218, 125] width 41 height 16
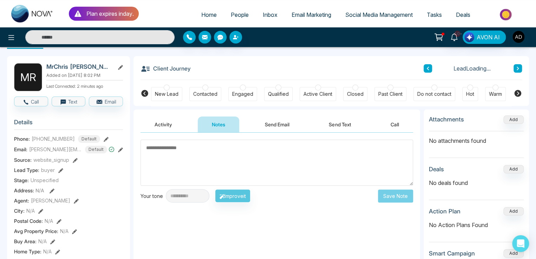
click at [340, 126] on button "Send Text" at bounding box center [340, 125] width 50 height 16
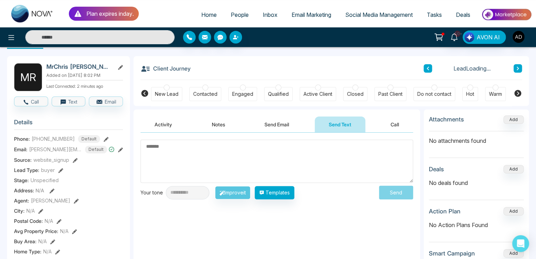
click at [389, 125] on button "Call" at bounding box center [394, 125] width 37 height 16
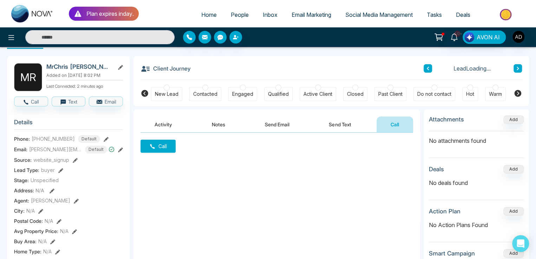
click at [104, 142] on icon at bounding box center [106, 139] width 5 height 5
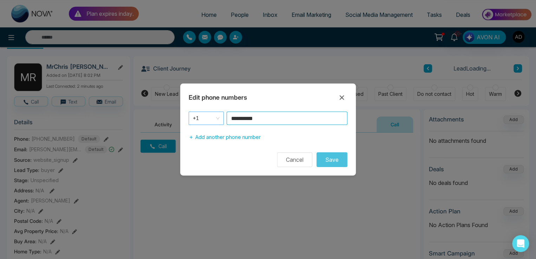
drag, startPoint x: 274, startPoint y: 116, endPoint x: 213, endPoint y: 113, distance: 61.2
click at [213, 113] on div "**********" at bounding box center [268, 118] width 159 height 13
click at [212, 118] on span "+1" at bounding box center [206, 118] width 27 height 10
type input "**********"
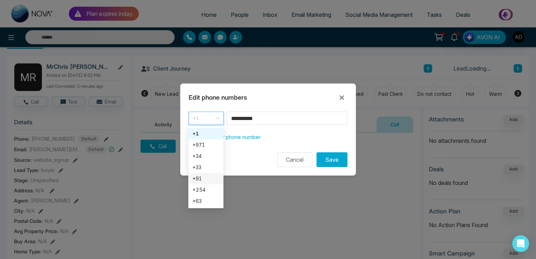
click at [203, 174] on div "+91" at bounding box center [205, 178] width 35 height 11
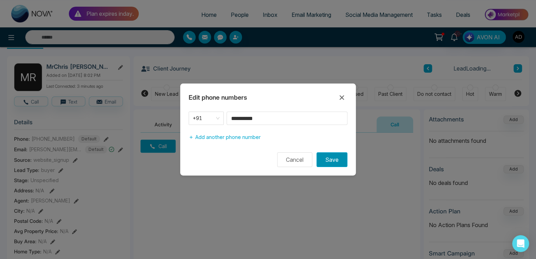
click at [329, 160] on button "Save" at bounding box center [331, 159] width 31 height 15
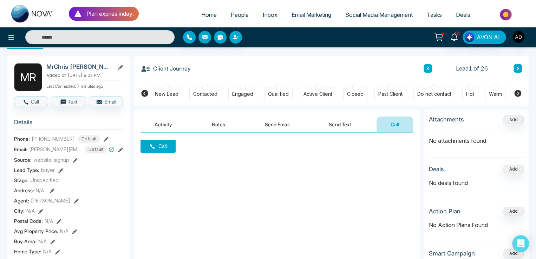
click at [202, 12] on span "Home" at bounding box center [208, 14] width 15 height 7
select select "*"
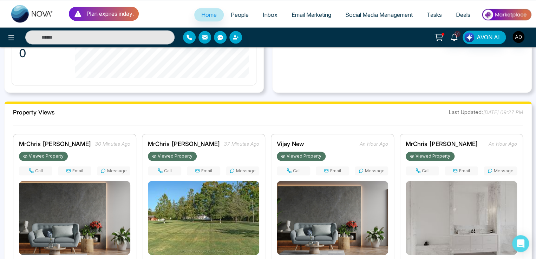
scroll to position [527, 0]
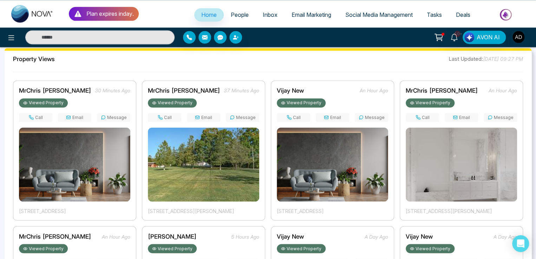
click at [79, 120] on button "Email" at bounding box center [74, 117] width 33 height 9
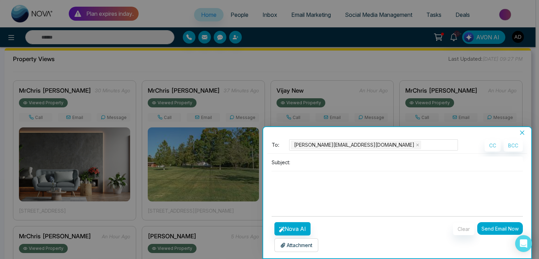
click at [522, 131] on icon "close" at bounding box center [523, 133] width 6 height 6
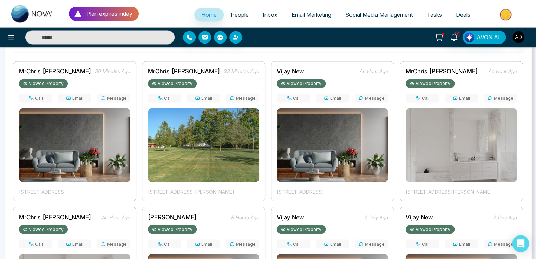
scroll to position [487, 0]
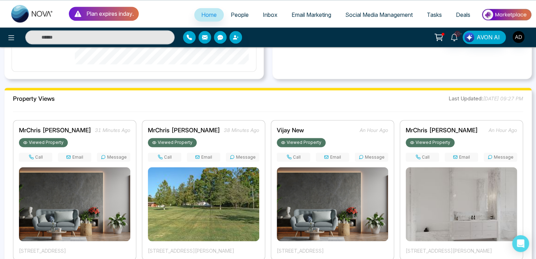
click at [162, 6] on ul "Home People Inbox Email Marketing Social Media Management Tasks Deals" at bounding box center [335, 15] width 393 height 19
click at [32, 156] on icon at bounding box center [31, 157] width 4 height 4
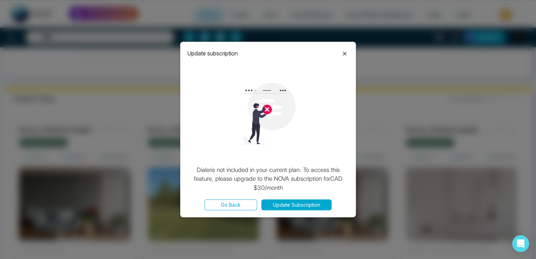
click at [230, 204] on button "Go Back" at bounding box center [230, 204] width 53 height 11
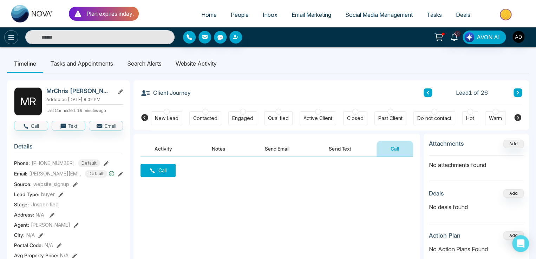
click at [14, 37] on icon at bounding box center [11, 37] width 8 height 8
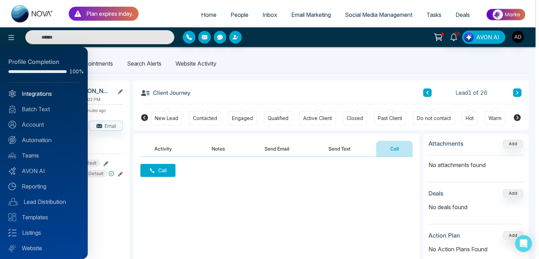
click at [39, 94] on link "Integrations" at bounding box center [43, 94] width 71 height 8
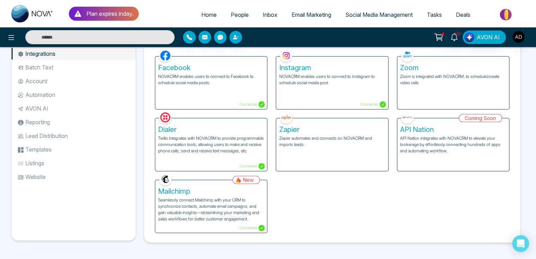
scroll to position [28, 0]
click at [441, 145] on div "Coming Soon API Nation API Nation integrates with NOVACRM to elevate your broke…" at bounding box center [453, 141] width 121 height 62
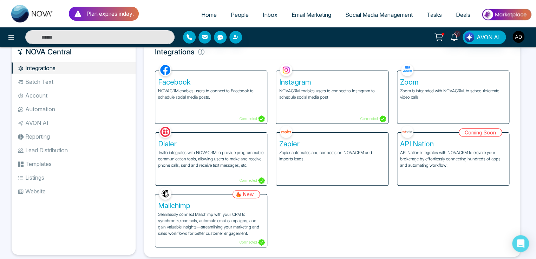
scroll to position [0, 0]
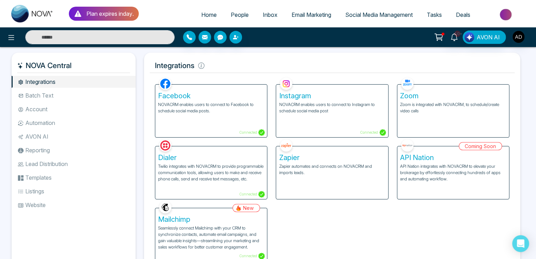
click at [36, 205] on li "Website" at bounding box center [74, 205] width 124 height 12
